Goal: Information Seeking & Learning: Learn about a topic

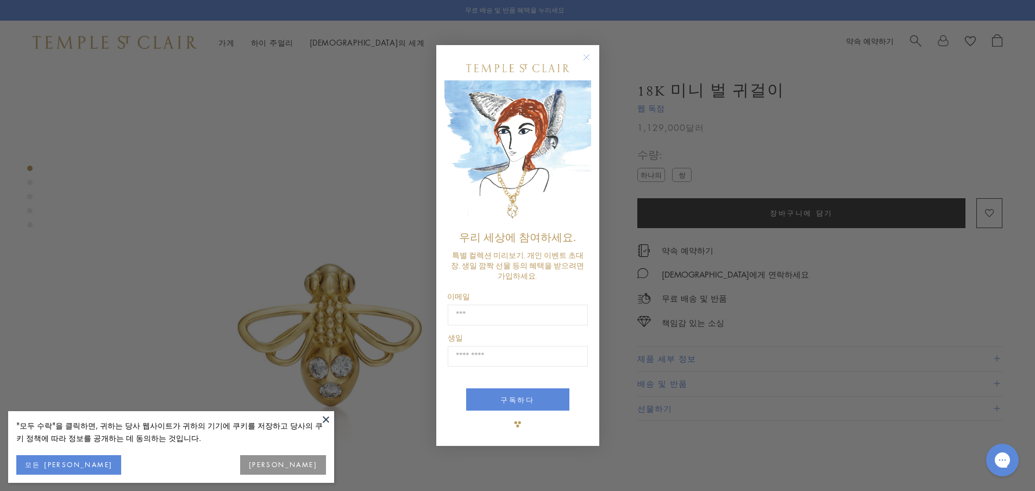
click at [583, 55] on circle "대화 상자 닫기" at bounding box center [586, 57] width 13 height 13
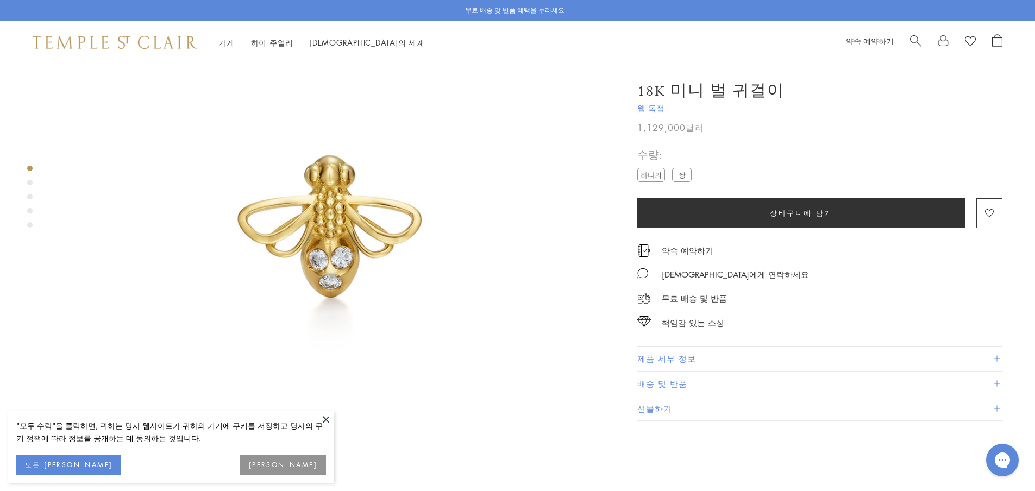
scroll to position [54, 0]
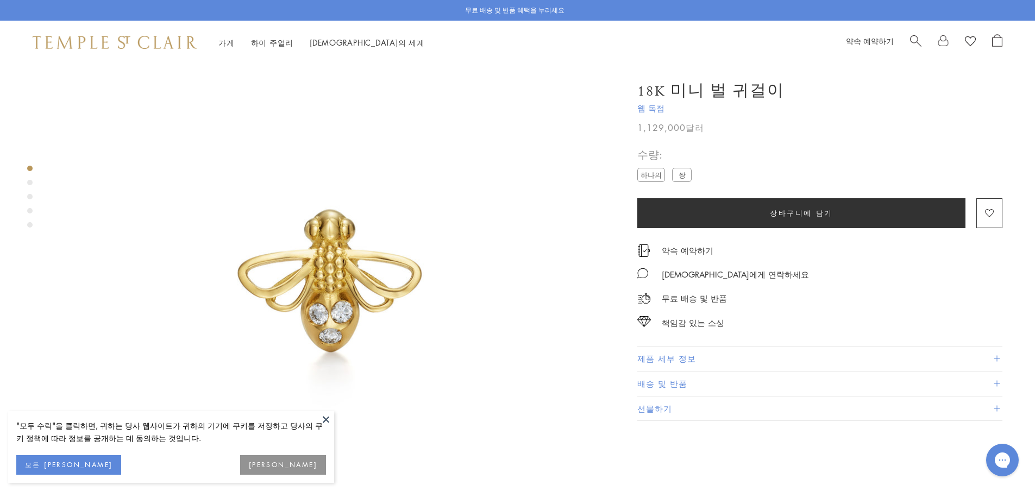
click at [329, 418] on button at bounding box center [326, 419] width 16 height 16
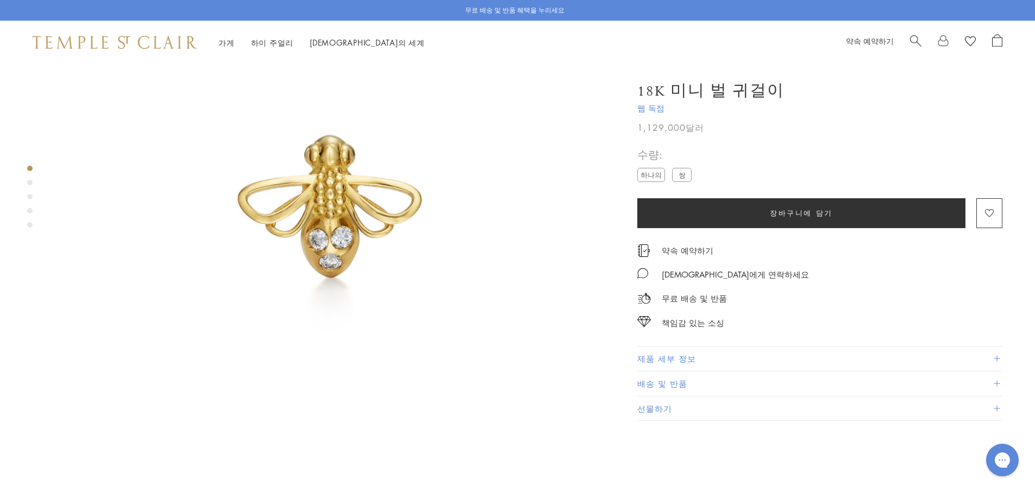
scroll to position [109, 0]
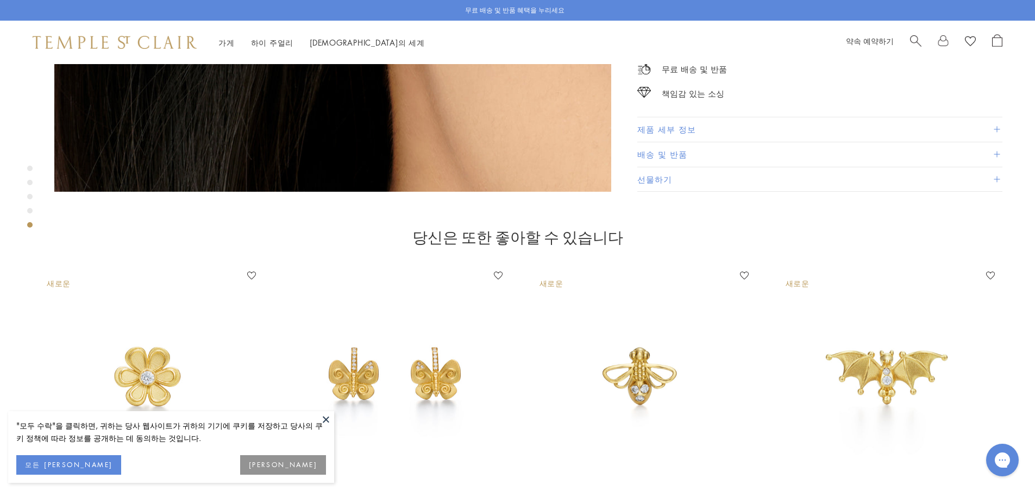
scroll to position [2825, 0]
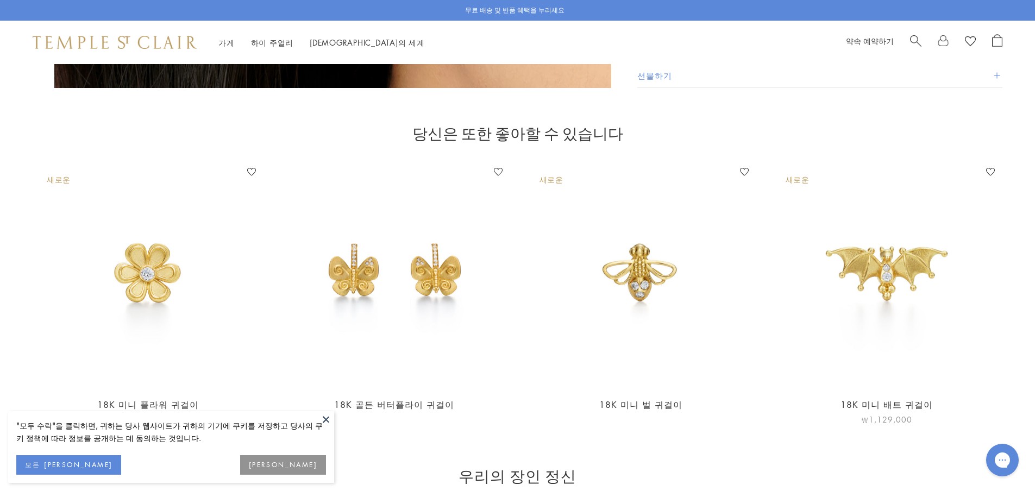
click at [901, 232] on img at bounding box center [887, 275] width 224 height 224
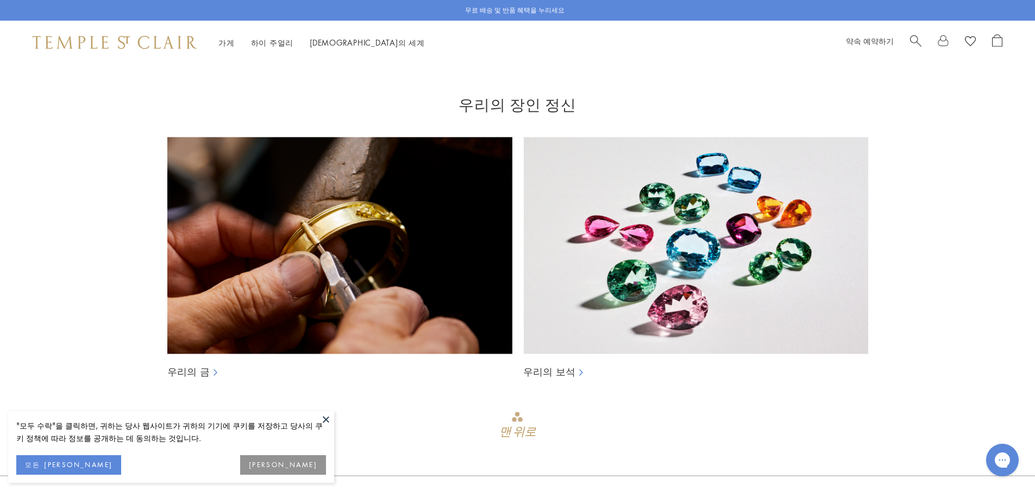
scroll to position [3206, 0]
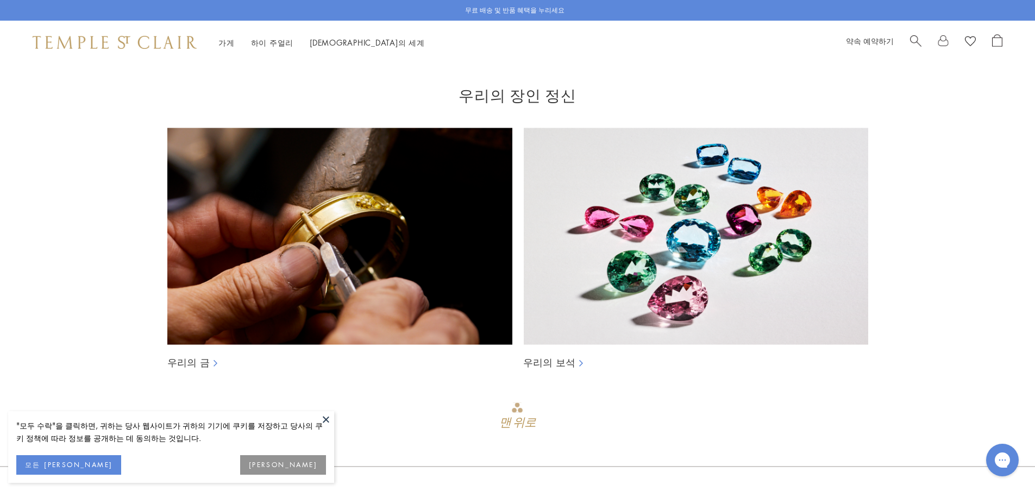
click at [684, 174] on img at bounding box center [695, 236] width 345 height 217
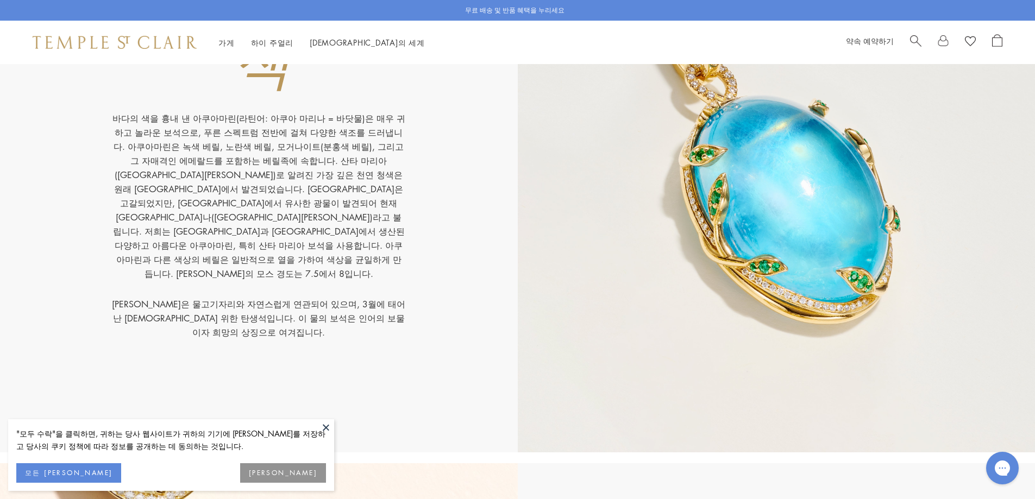
scroll to position [1304, 0]
